Goal: Task Accomplishment & Management: Use online tool/utility

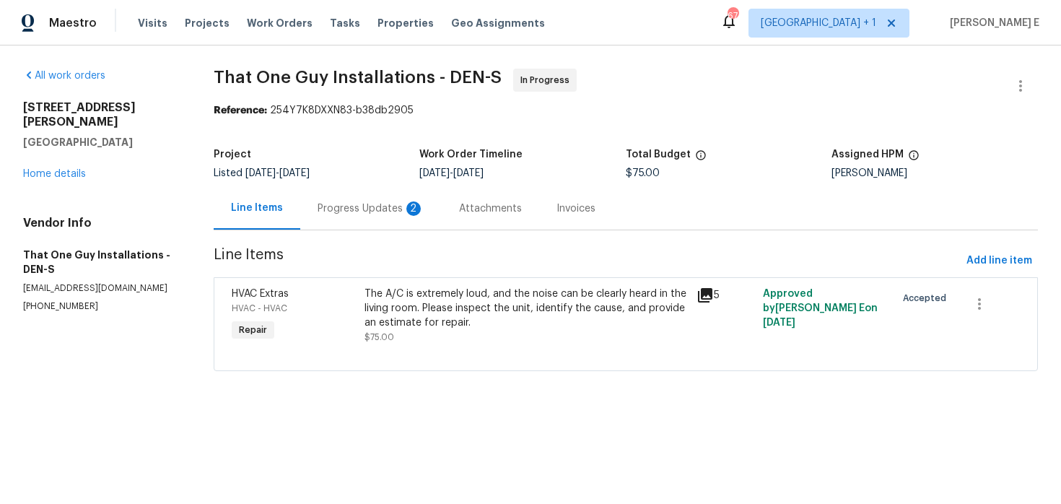
click at [324, 209] on div "Progress Updates 2" at bounding box center [371, 208] width 107 height 14
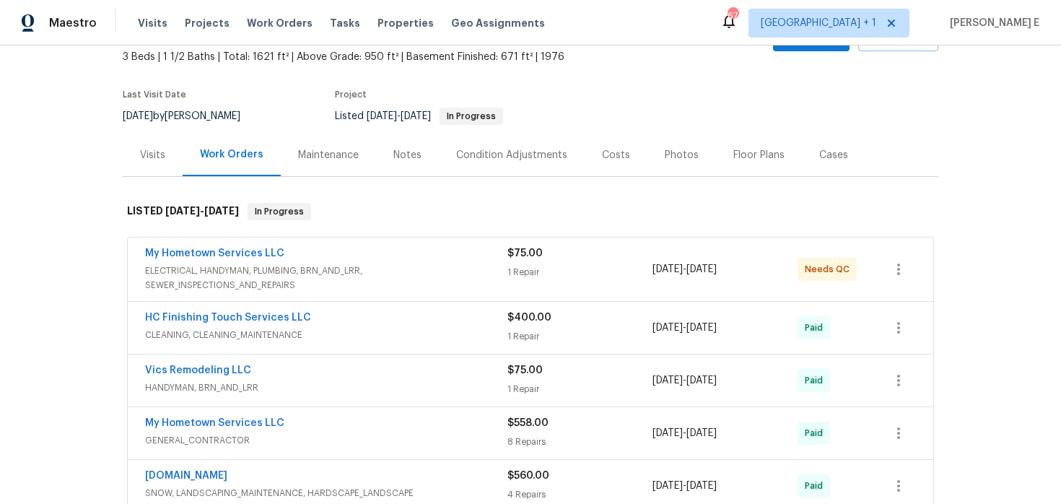
scroll to position [87, 0]
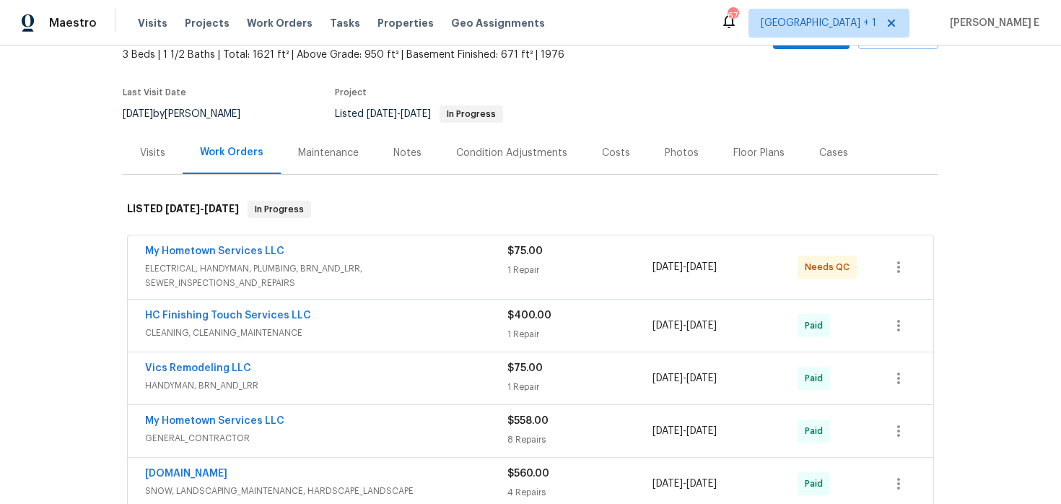
click at [440, 252] on div "My Hometown Services LLC" at bounding box center [326, 252] width 362 height 17
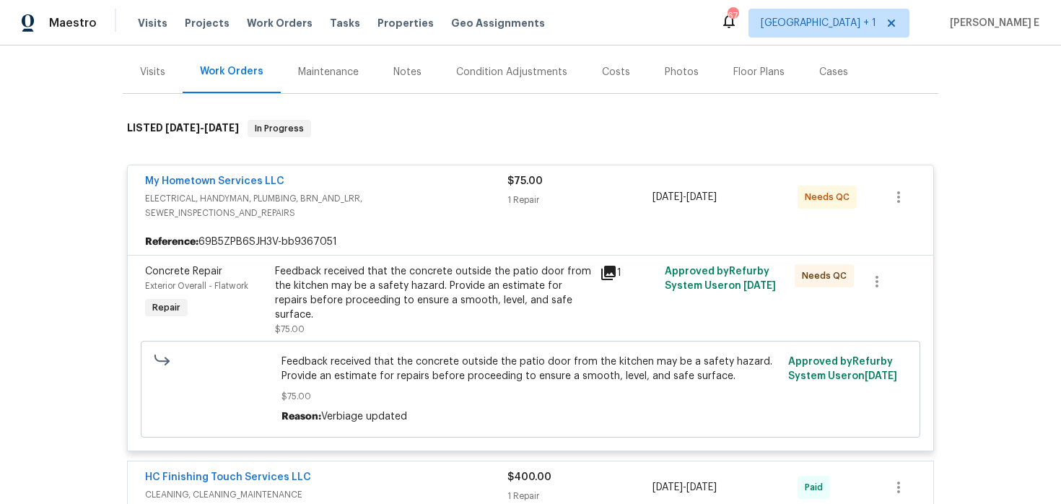
scroll to position [173, 0]
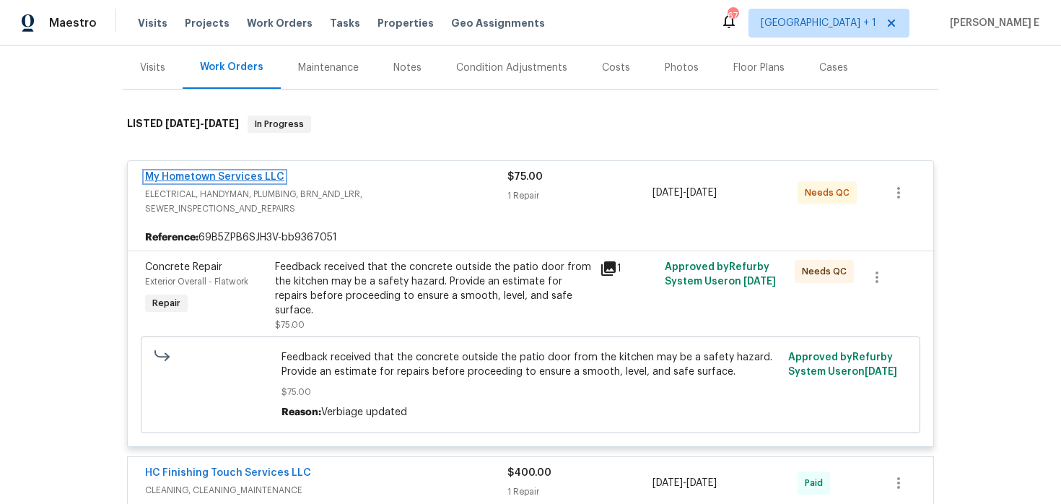
click at [194, 175] on link "My Hometown Services LLC" at bounding box center [214, 177] width 139 height 10
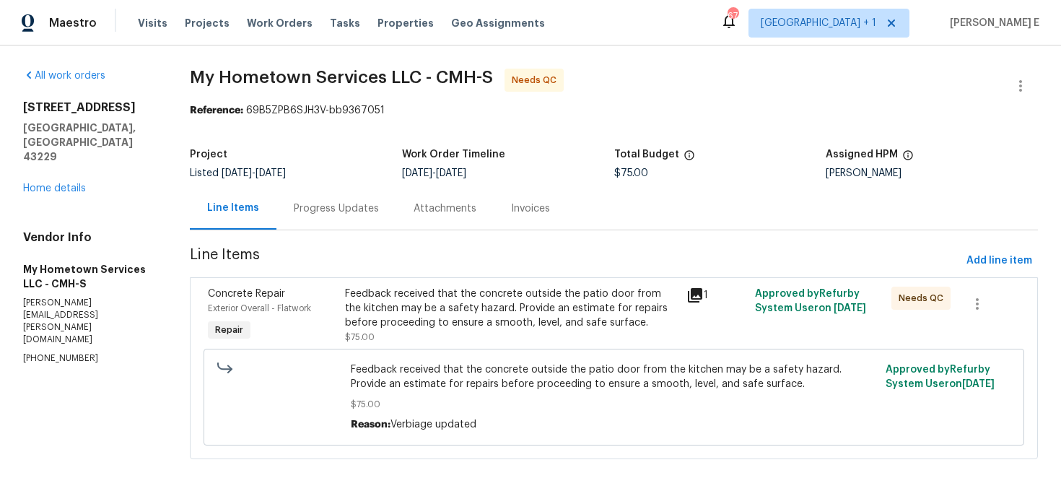
click at [326, 216] on div "Progress Updates" at bounding box center [336, 208] width 120 height 43
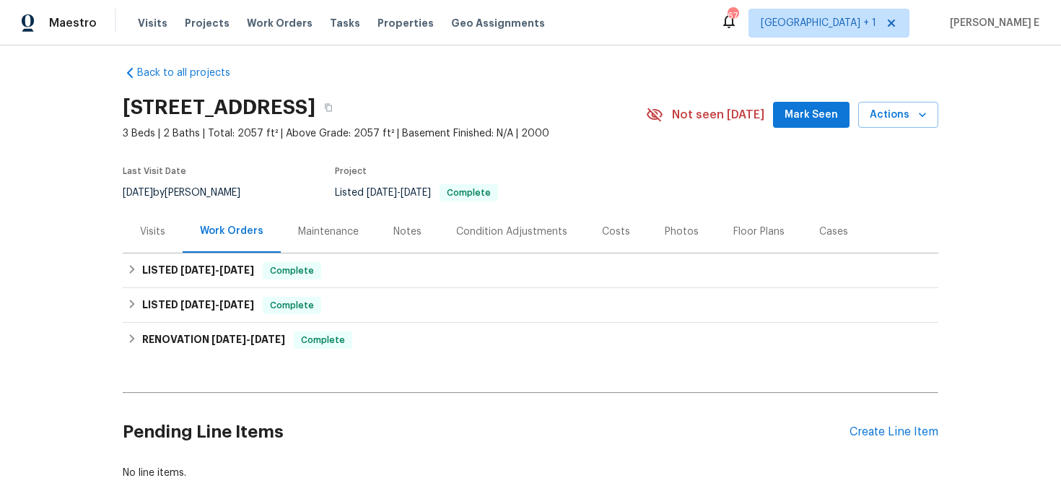
scroll to position [10, 0]
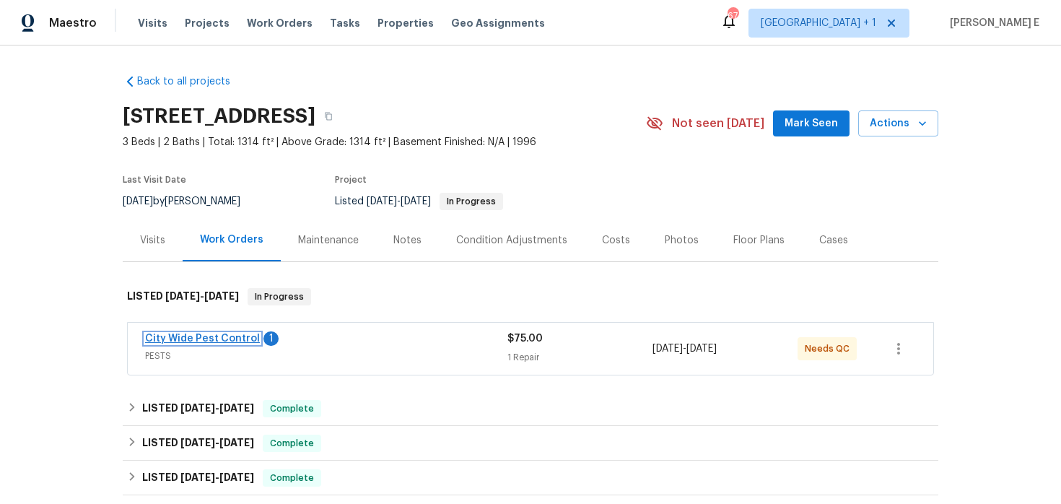
click at [212, 341] on link "City Wide Pest Control" at bounding box center [202, 338] width 115 height 10
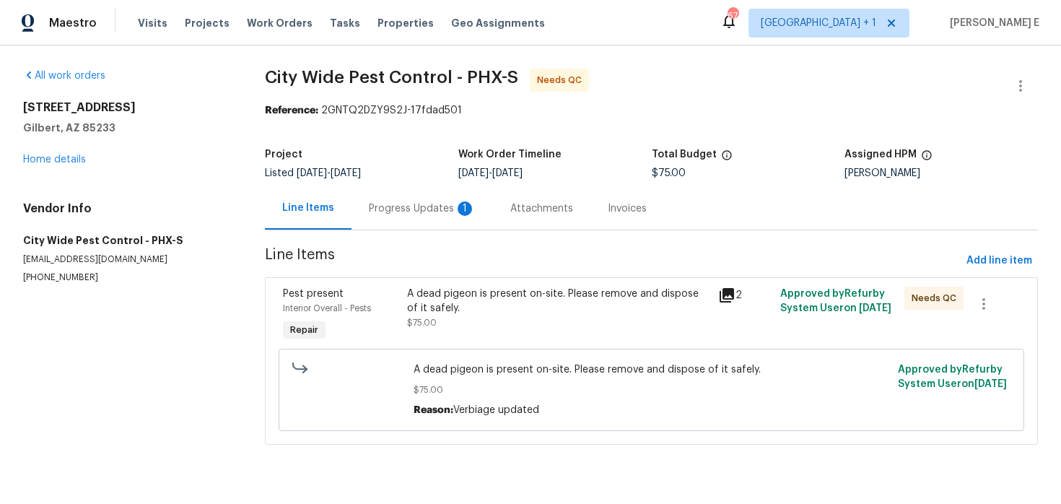
click at [428, 206] on div "Progress Updates 1" at bounding box center [422, 208] width 107 height 14
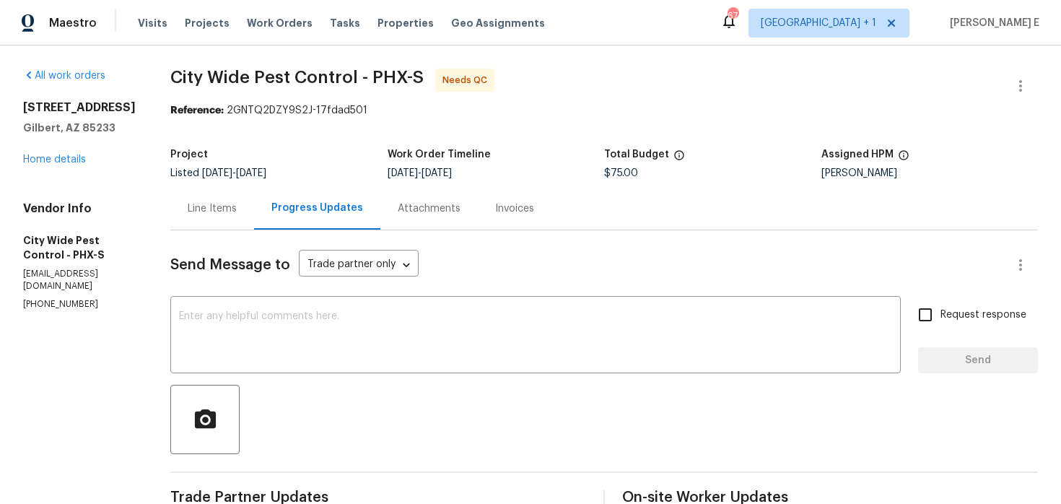
click at [212, 203] on div "Line Items" at bounding box center [212, 208] width 49 height 14
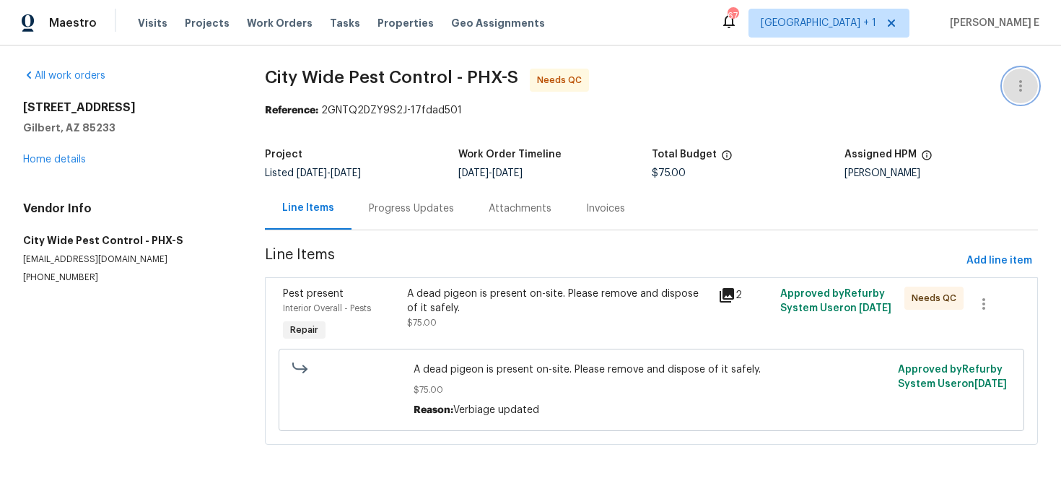
click at [1013, 90] on icon "button" at bounding box center [1020, 85] width 17 height 17
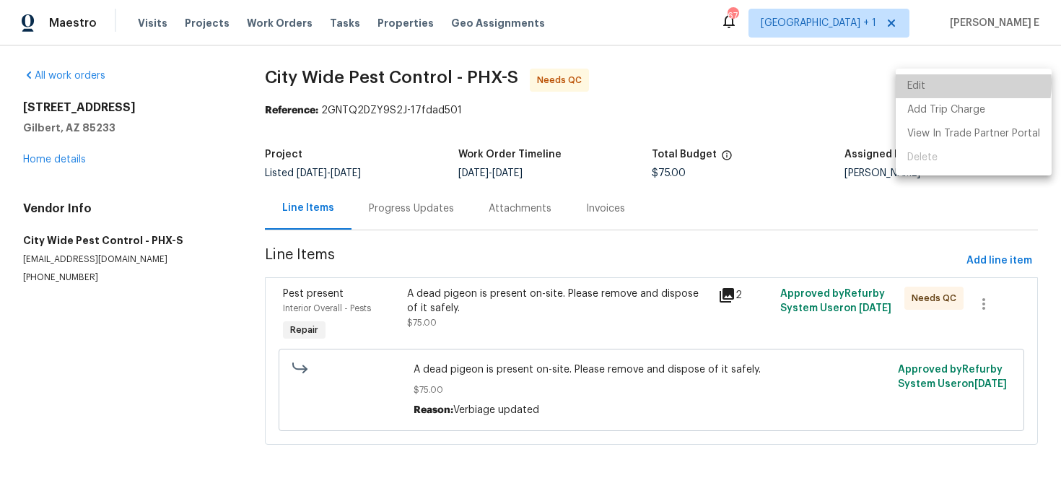
click at [945, 83] on li "Edit" at bounding box center [974, 86] width 156 height 24
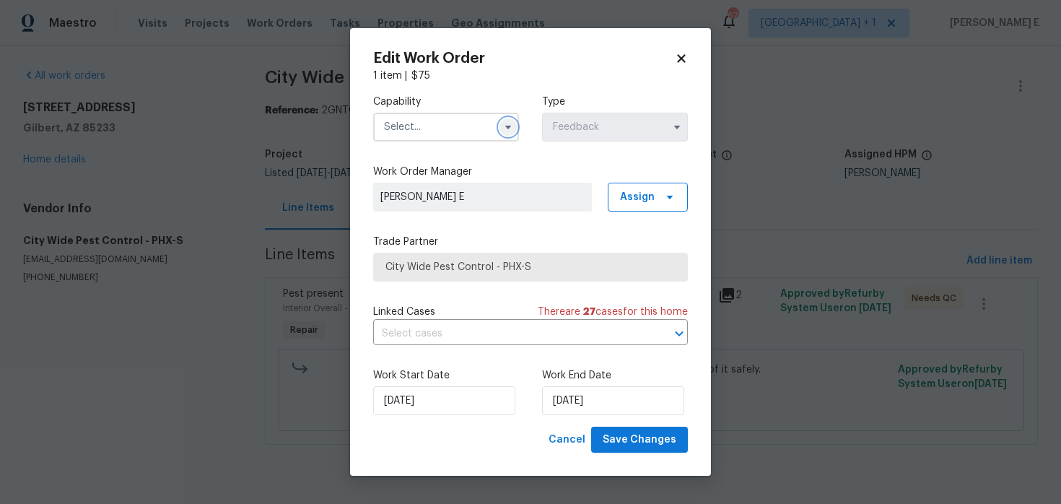
click at [506, 131] on icon "button" at bounding box center [508, 127] width 12 height 12
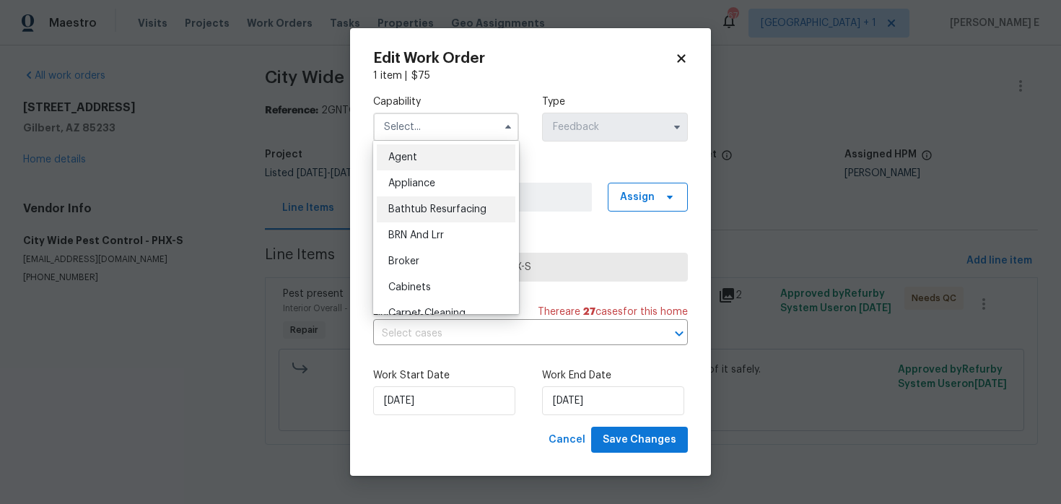
click at [475, 198] on div "Bathtub Resurfacing" at bounding box center [446, 209] width 139 height 26
type input "Bathtub Resurfacing"
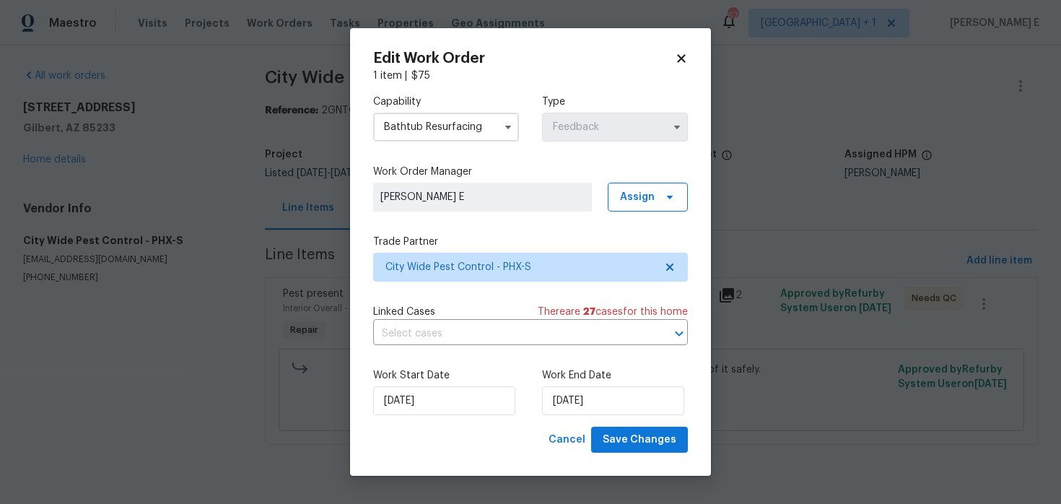
click at [598, 383] on div "Work End Date 20/08/2025" at bounding box center [615, 391] width 146 height 47
click at [595, 394] on input "20/08/2025" at bounding box center [613, 400] width 142 height 29
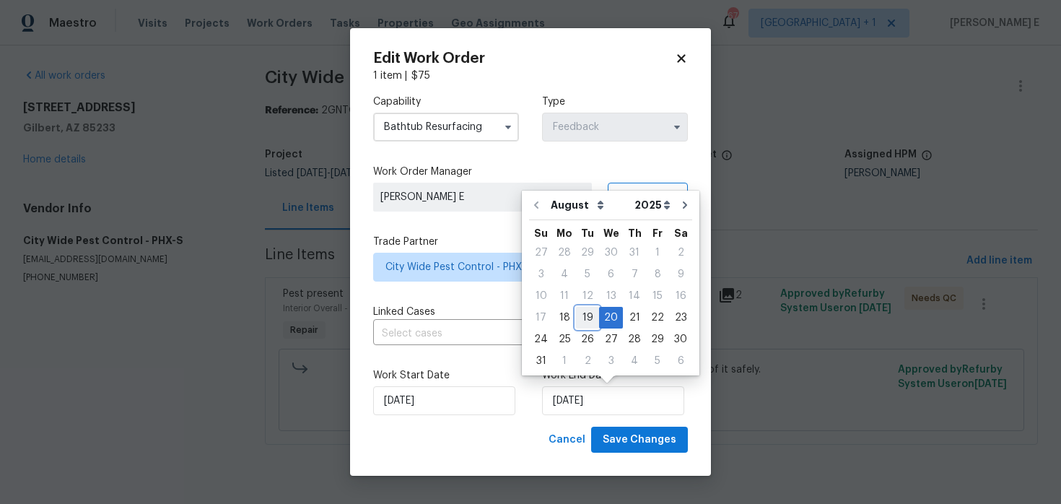
click at [580, 318] on div "19" at bounding box center [587, 317] width 23 height 20
type input "19/08/2025"
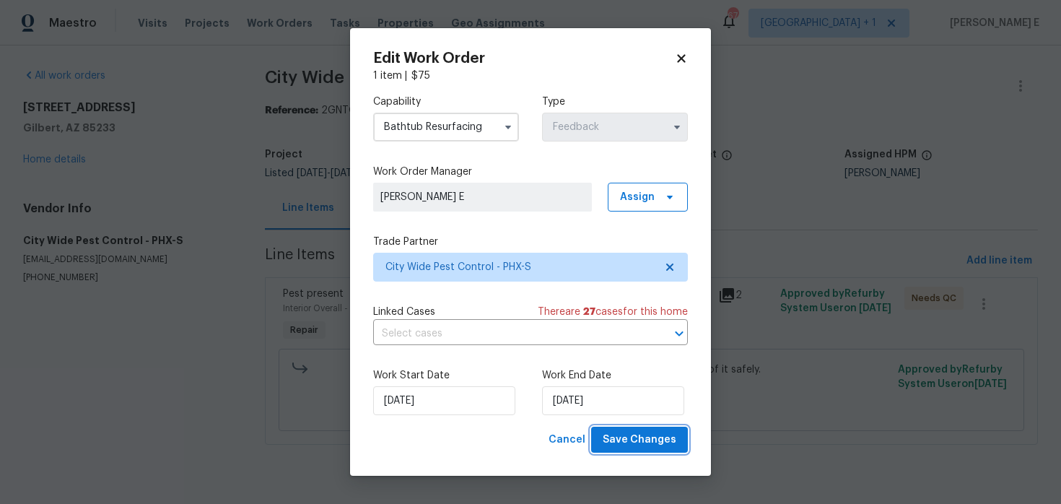
click at [627, 441] on span "Save Changes" at bounding box center [640, 440] width 74 height 18
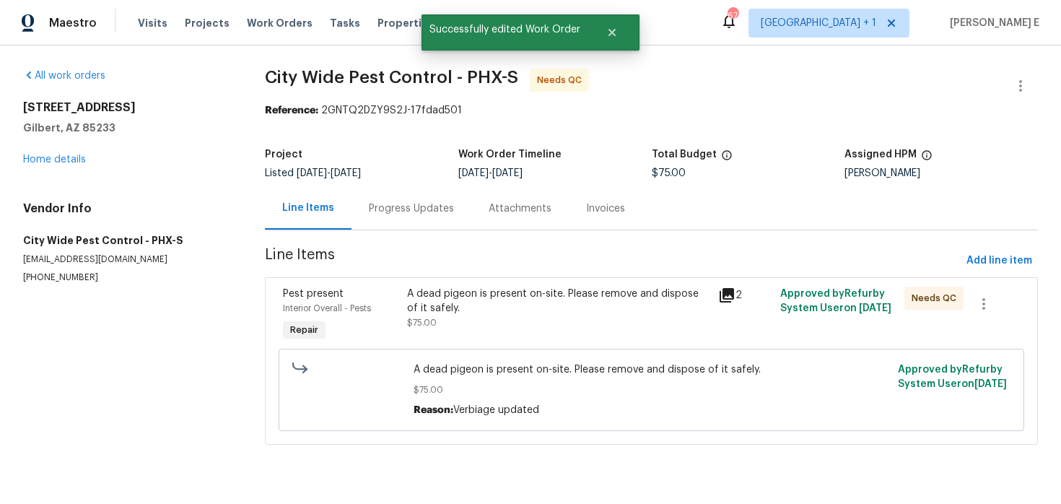
click at [442, 305] on div "A dead pigeon is present on-site. Please remove and dispose of it safely." at bounding box center [558, 301] width 302 height 29
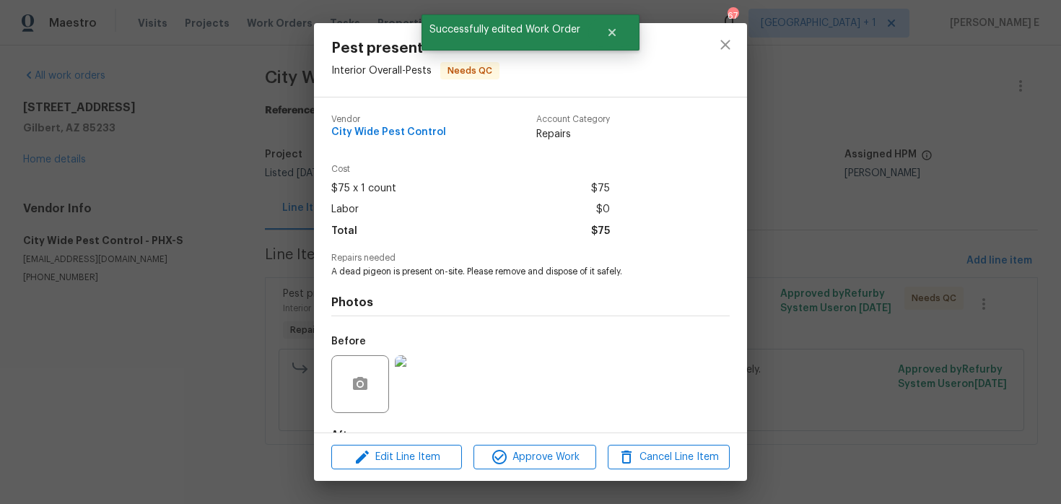
click at [533, 469] on div "Edit Line Item Approve Work Cancel Line Item" at bounding box center [530, 457] width 433 height 48
click at [531, 452] on span "Approve Work" at bounding box center [534, 457] width 113 height 18
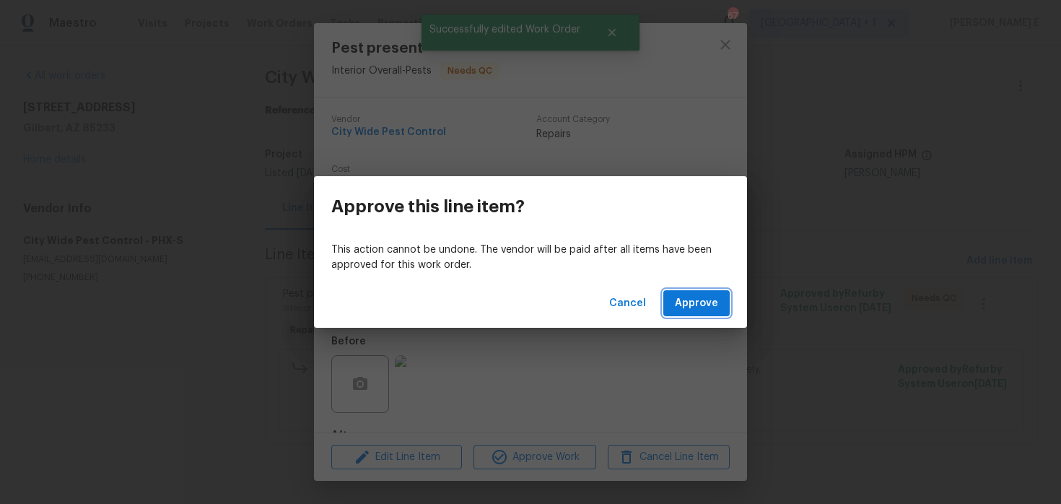
click at [700, 298] on span "Approve" at bounding box center [696, 303] width 43 height 18
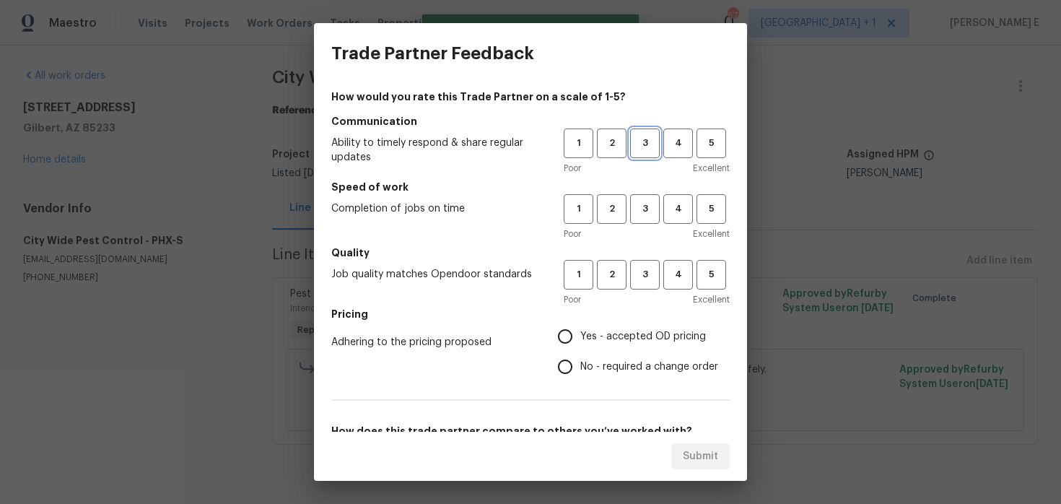
click at [656, 150] on span "3" at bounding box center [645, 143] width 27 height 17
click at [651, 214] on span "3" at bounding box center [645, 209] width 27 height 17
click at [651, 269] on span "3" at bounding box center [645, 274] width 27 height 17
click at [640, 344] on label "Yes - accepted OD pricing" at bounding box center [634, 336] width 168 height 30
click at [580, 344] on input "Yes - accepted OD pricing" at bounding box center [565, 336] width 30 height 30
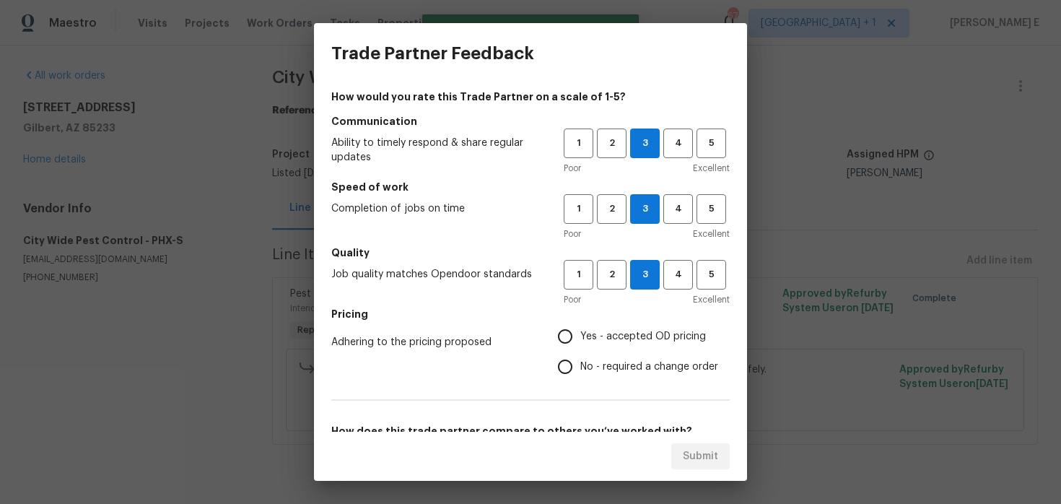
radio input "true"
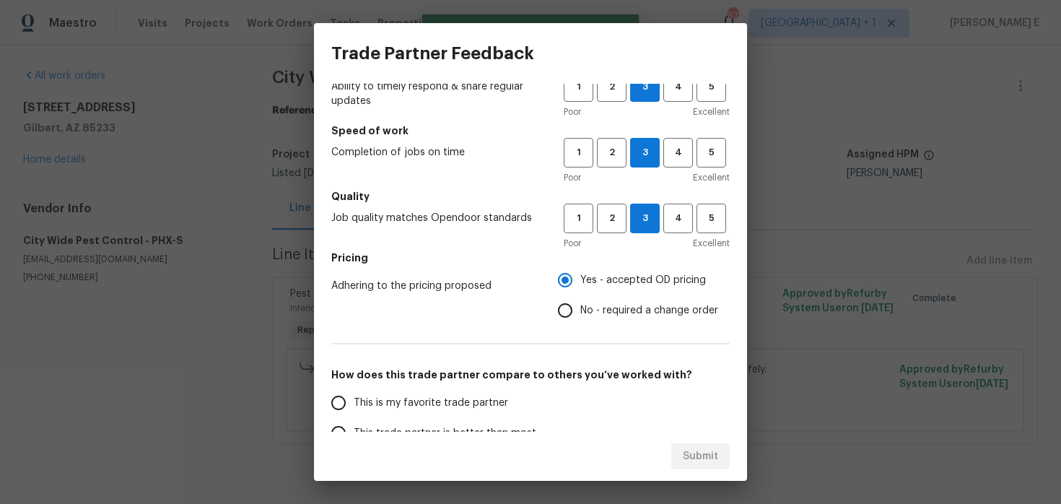
scroll to position [130, 0]
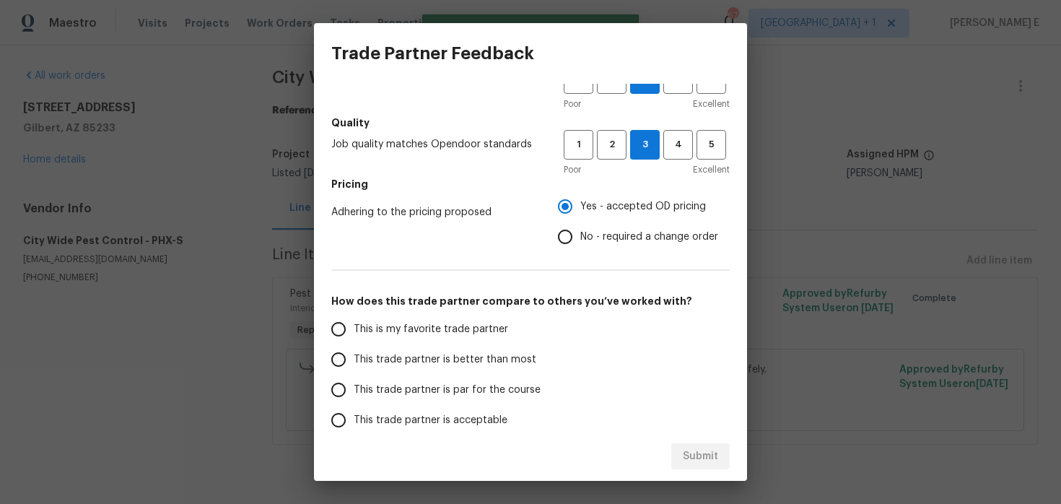
click at [531, 370] on label "This trade partner is better than most" at bounding box center [437, 359] width 228 height 30
click at [354, 370] on input "This trade partner is better than most" at bounding box center [338, 359] width 30 height 30
radio input "false"
click at [511, 383] on span "This trade partner is par for the course" at bounding box center [447, 390] width 187 height 15
click at [354, 383] on input "This trade partner is par for the course" at bounding box center [338, 390] width 30 height 30
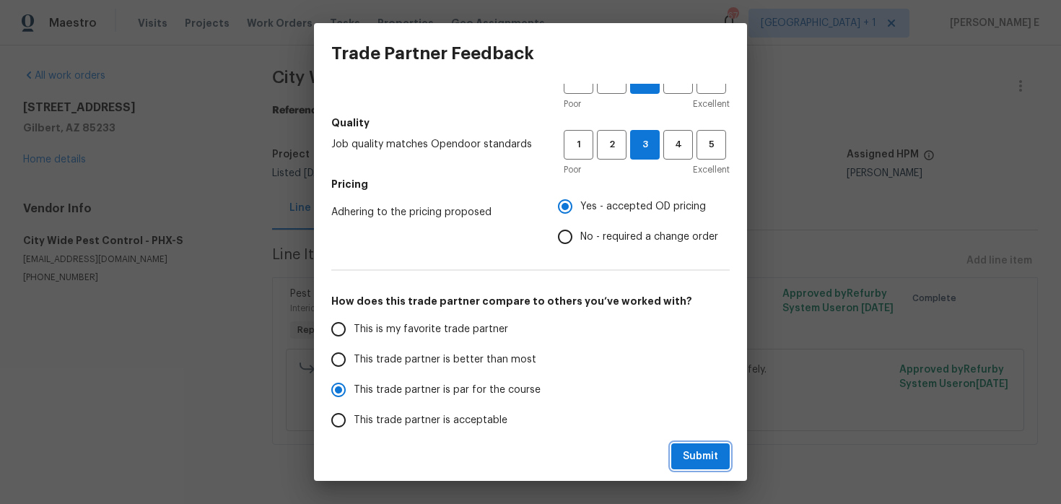
click at [713, 449] on span "Submit" at bounding box center [700, 457] width 35 height 18
radio input "true"
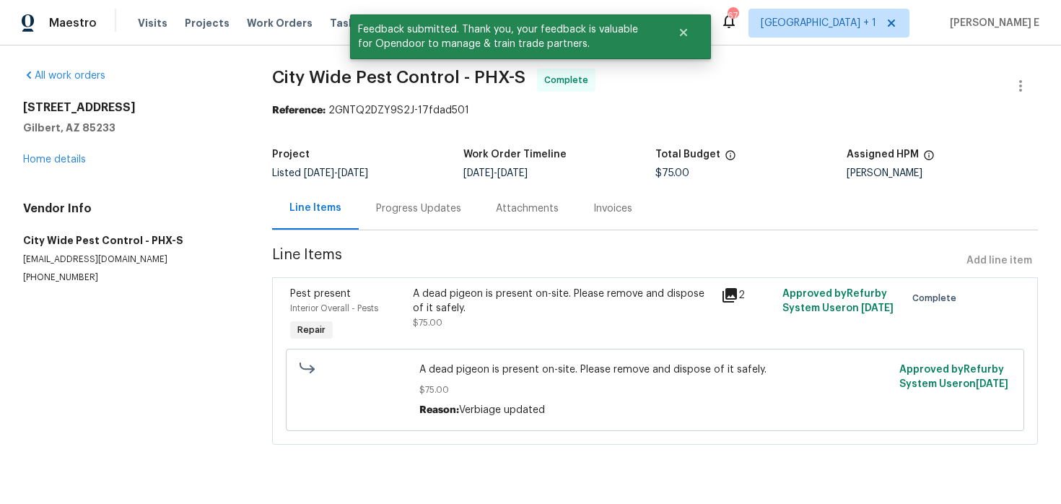
click at [419, 222] on div "Progress Updates" at bounding box center [419, 208] width 120 height 43
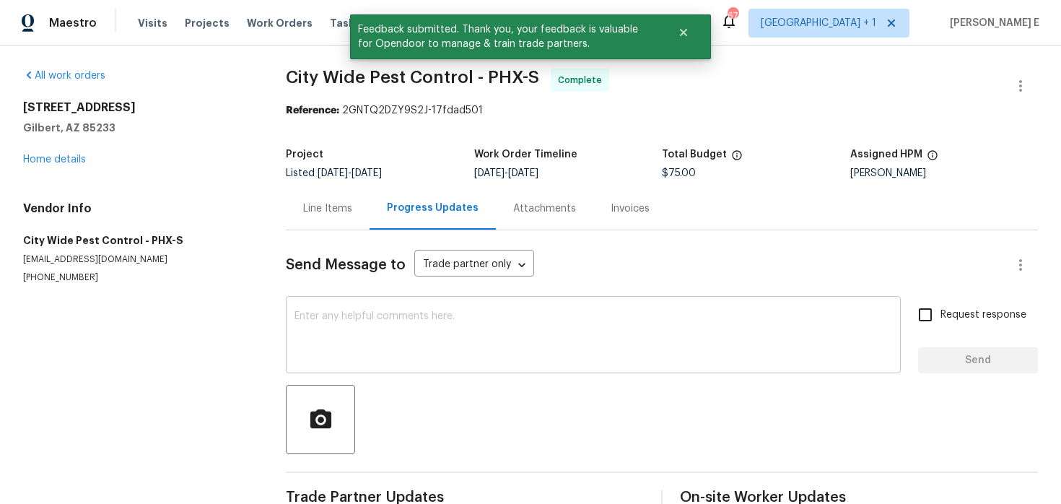
click at [405, 320] on textarea at bounding box center [593, 336] width 598 height 51
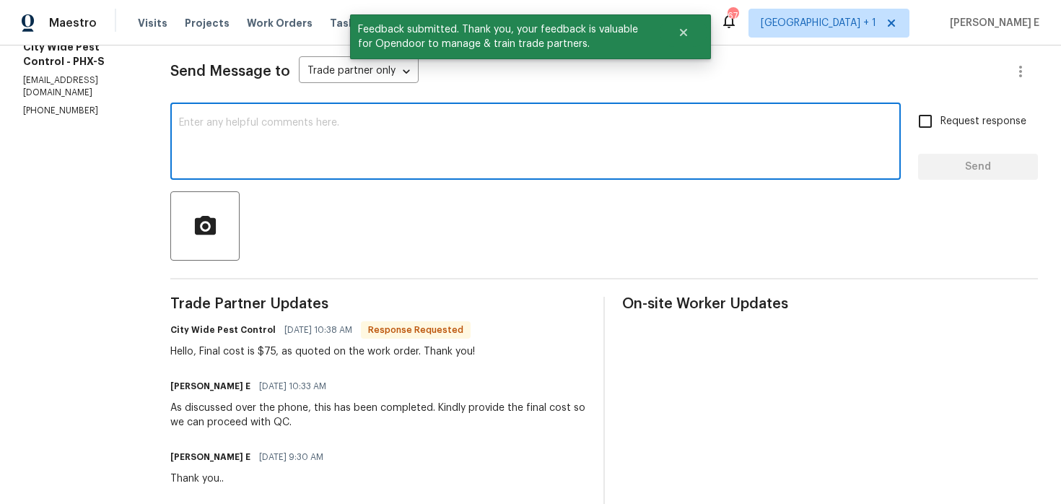
scroll to position [197, 0]
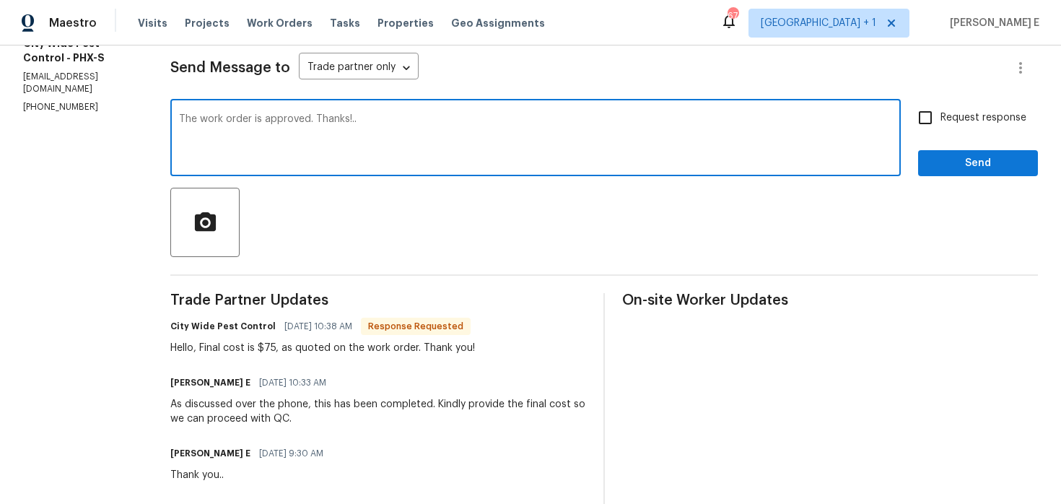
type textarea "The work order is approved. Thanks!.."
click at [944, 173] on button "Send" at bounding box center [978, 163] width 120 height 27
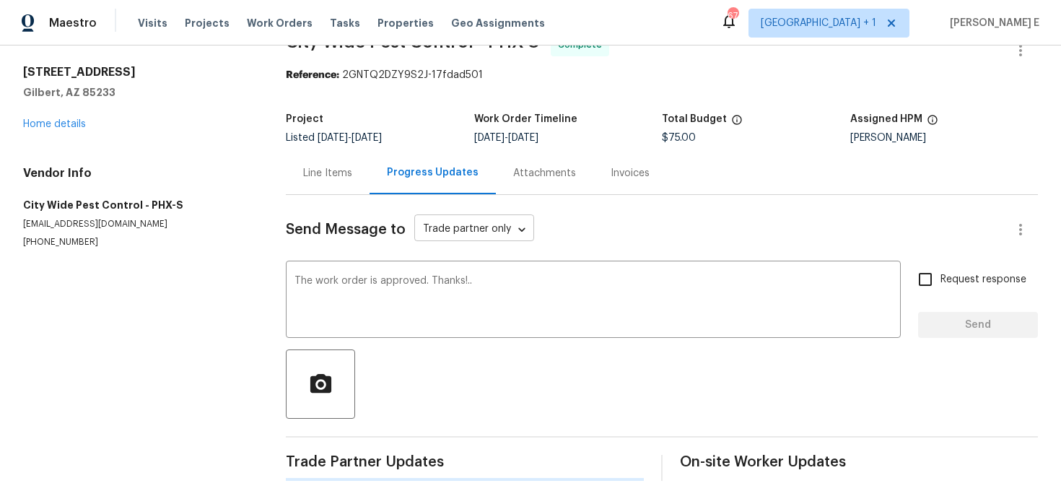
scroll to position [0, 0]
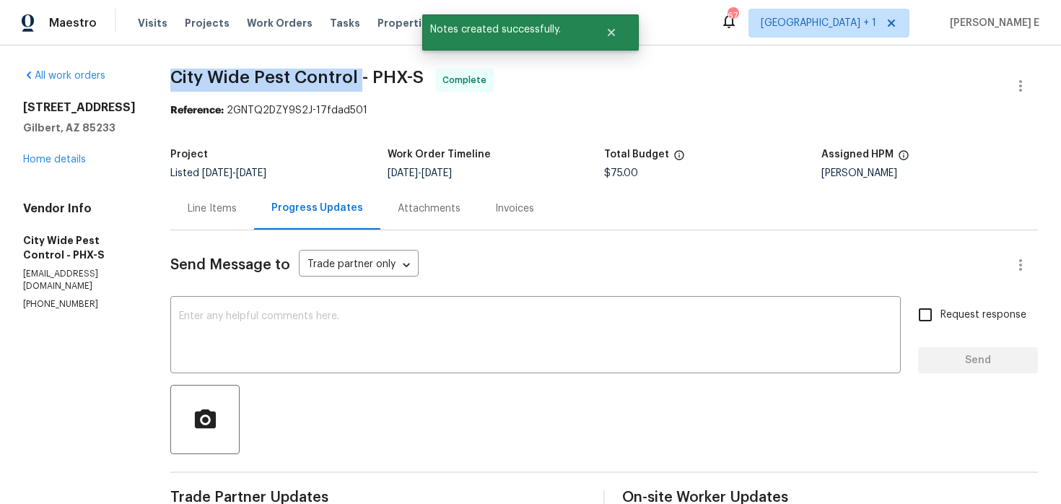
drag, startPoint x: 183, startPoint y: 74, endPoint x: 359, endPoint y: 74, distance: 176.1
click at [359, 74] on span "City Wide Pest Control - PHX-S" at bounding box center [296, 77] width 253 height 17
copy span "City Wide Pest Control"
